Goal: Find specific fact: Find specific page/section

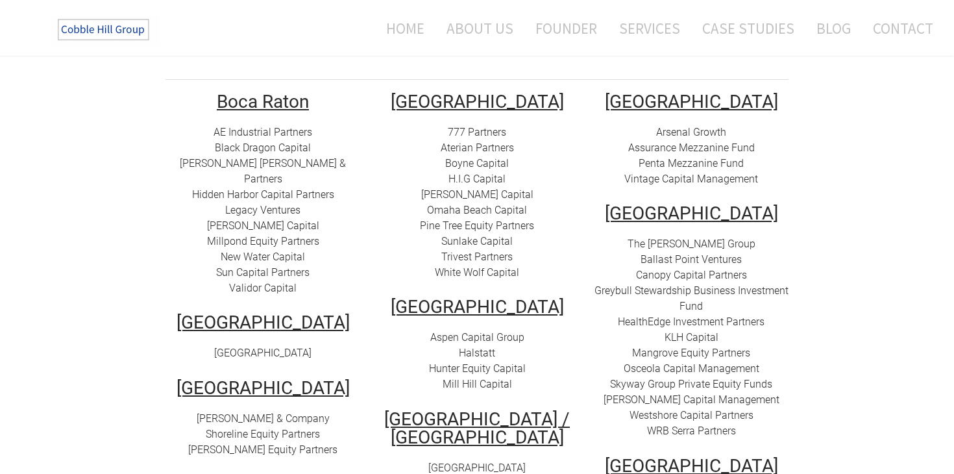
scroll to position [257, 0]
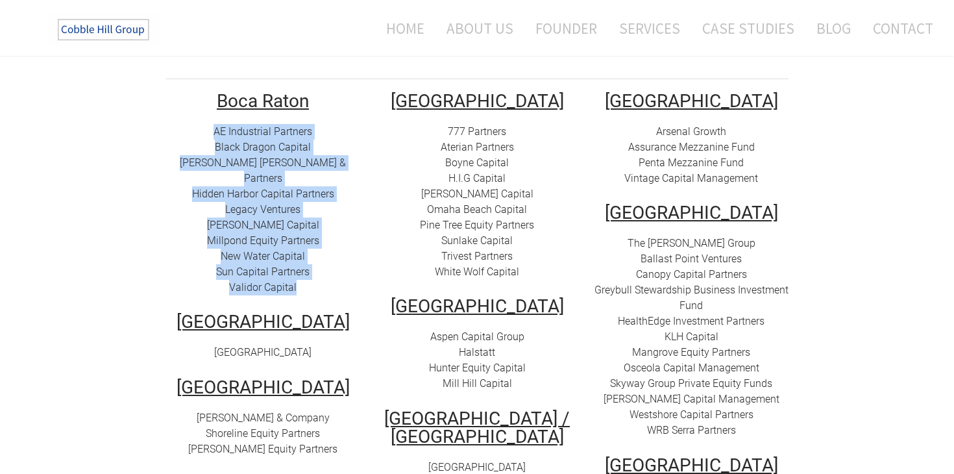
drag, startPoint x: 209, startPoint y: 112, endPoint x: 327, endPoint y: 265, distance: 192.9
click at [327, 265] on td "Boca Raton AE Industrial Partners Black Dragon Capital [PERSON_NAME] [PERSON_NA…" at bounding box center [263, 331] width 214 height 478
copy td "AE Industrial Partners Black Dragon Capital [PERSON_NAME] [PERSON_NAME] & Partn…"
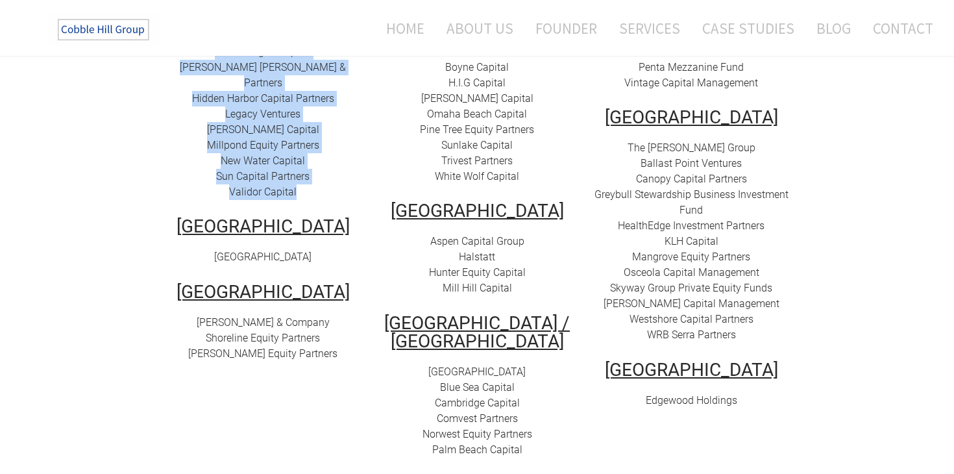
scroll to position [350, 0]
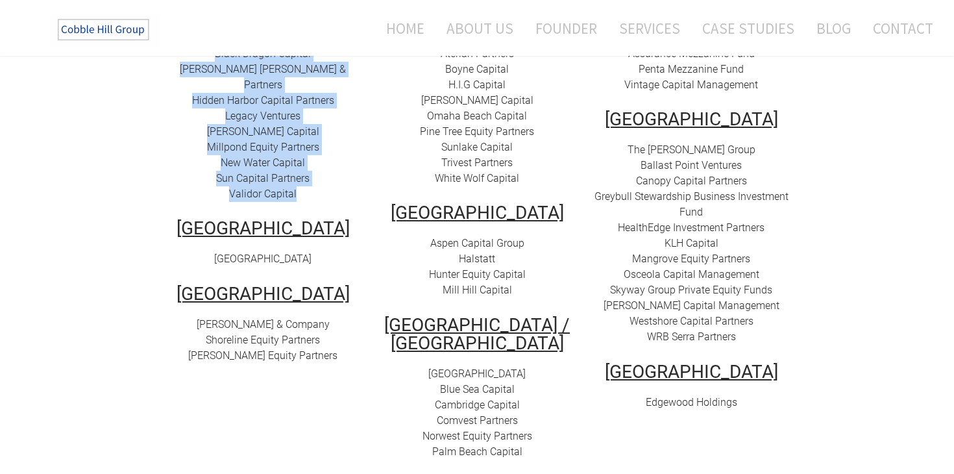
drag, startPoint x: 206, startPoint y: 225, endPoint x: 340, endPoint y: 223, distance: 134.4
click at [340, 251] on div "[GEOGRAPHIC_DATA]" at bounding box center [262, 259] width 195 height 16
copy link "[GEOGRAPHIC_DATA]"
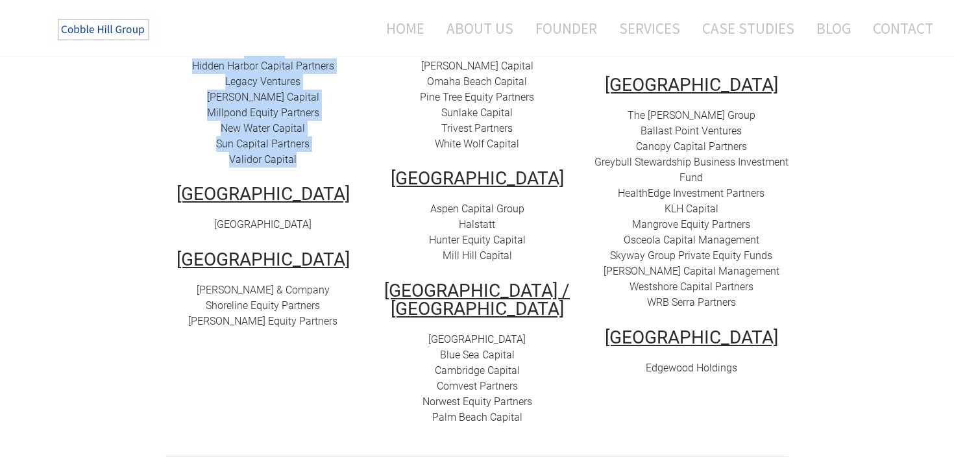
scroll to position [413, 0]
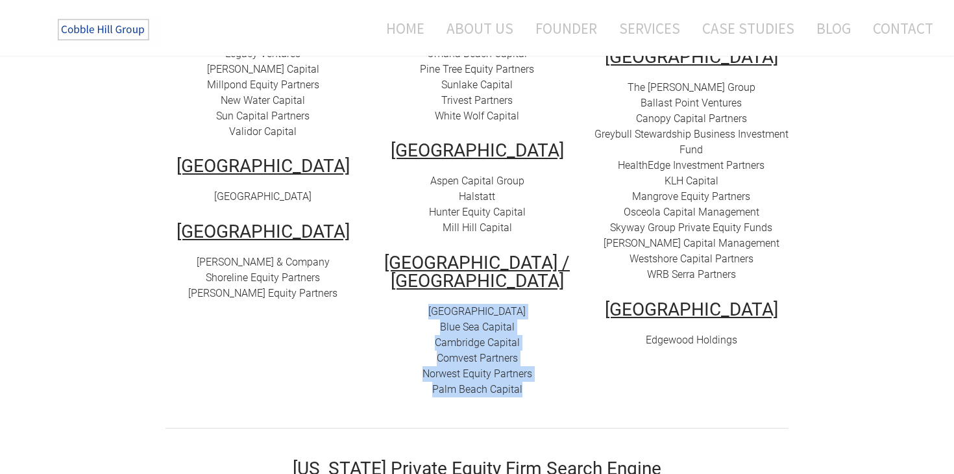
drag, startPoint x: 543, startPoint y: 385, endPoint x: 426, endPoint y: 282, distance: 156.3
click at [426, 282] on td "[GEOGRAPHIC_DATA] 777 Partners Aterian Partners Boyne Capital H.I.G Capital [PE…" at bounding box center [477, 175] width 214 height 478
copy div "Atlantic Street Capital Blue Sea Capital Cambridge Capital C omvest Partners No…"
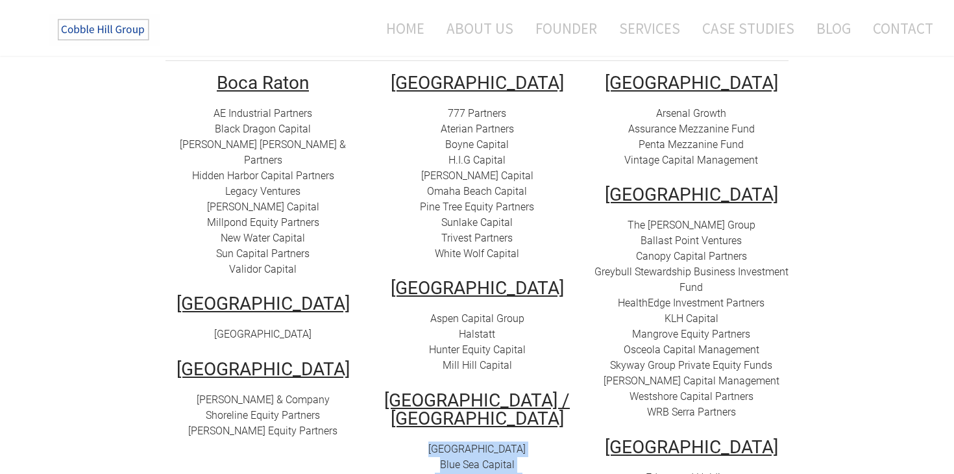
scroll to position [271, 0]
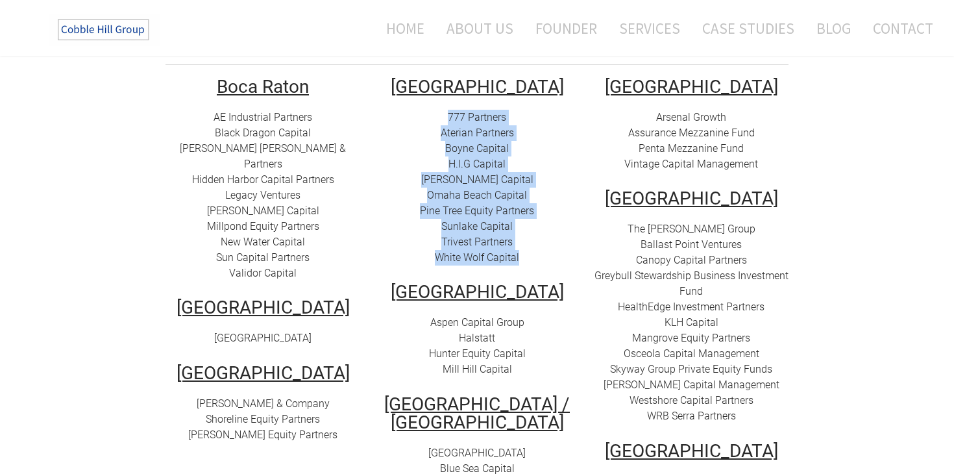
drag, startPoint x: 438, startPoint y: 99, endPoint x: 530, endPoint y: 242, distance: 169.6
click at [530, 242] on div "777 Partners Aterian Partners Boyne Capital H.I.G Capital [PERSON_NAME][GEOGRAP…" at bounding box center [477, 188] width 195 height 156
copy div "777 Partners Aterian Partners Boyne Capital H.I.G Capital [PERSON_NAME][GEOGRAP…"
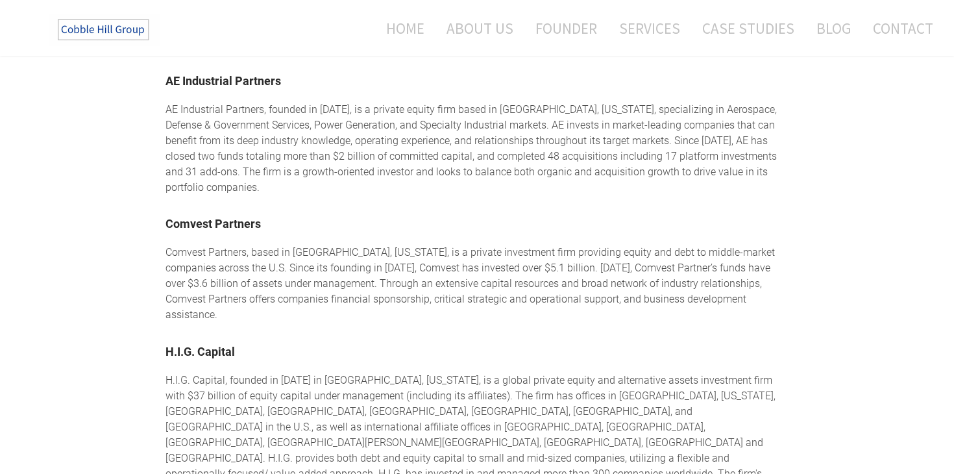
scroll to position [1045, 0]
